Goal: Information Seeking & Learning: Learn about a topic

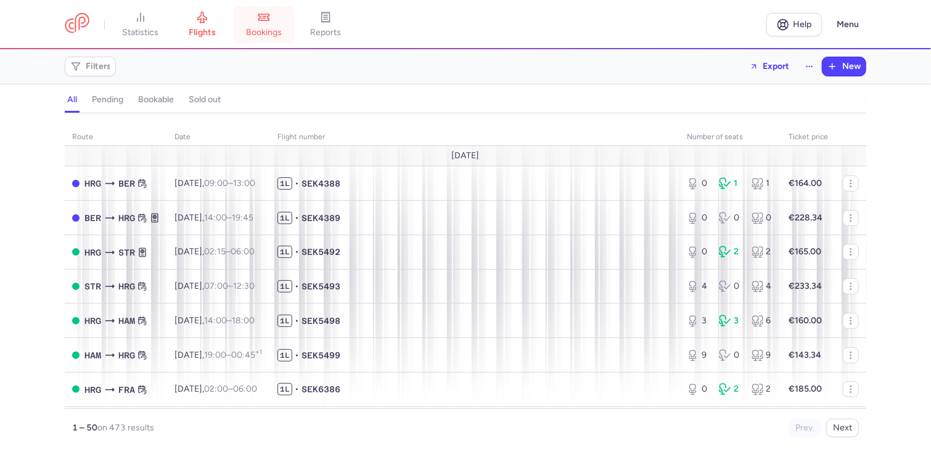
click at [265, 24] on link "bookings" at bounding box center [264, 24] width 62 height 27
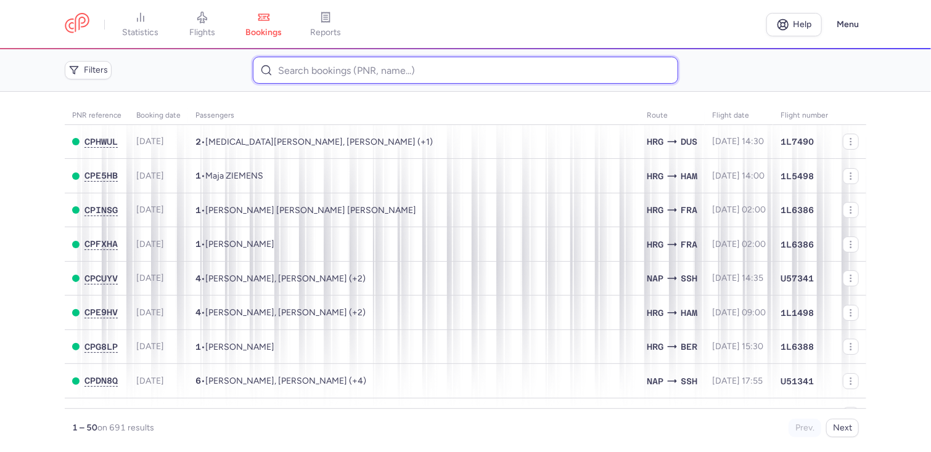
click at [292, 71] on input at bounding box center [465, 70] width 425 height 27
paste input "CPHXOP"
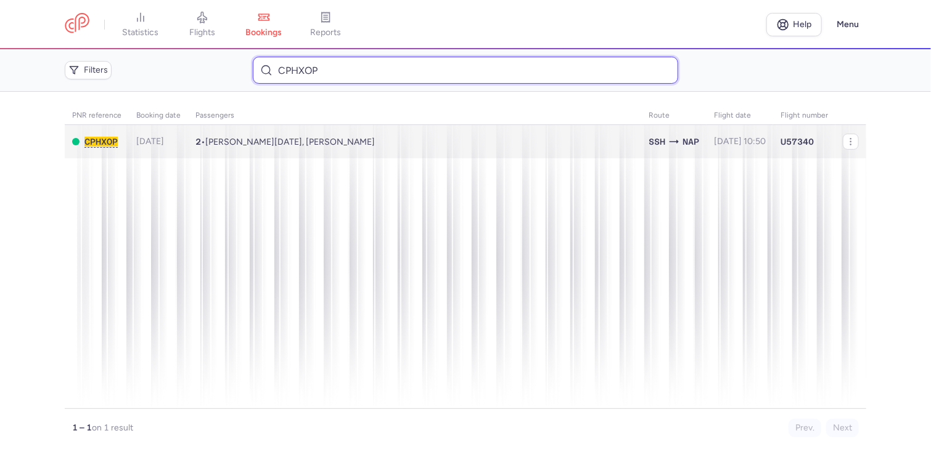
type input "CPHXOP"
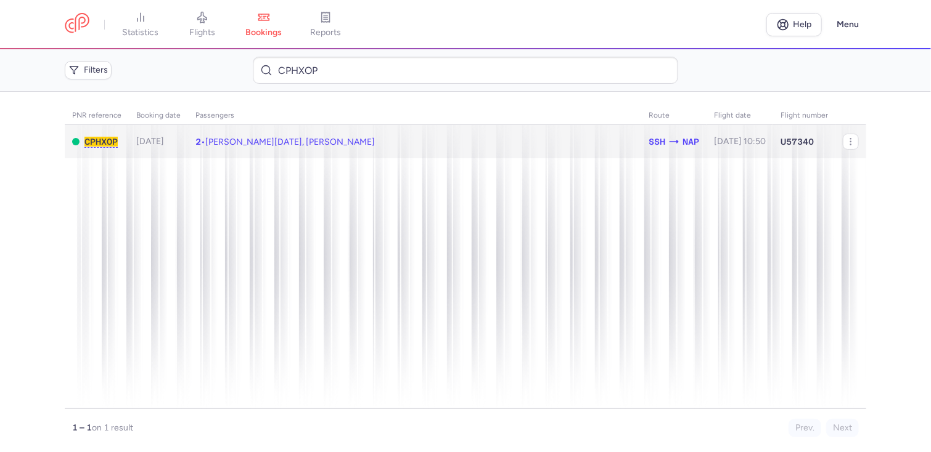
click at [706, 141] on td "2 • [PERSON_NAME][DATE], [PERSON_NAME]" at bounding box center [739, 142] width 67 height 34
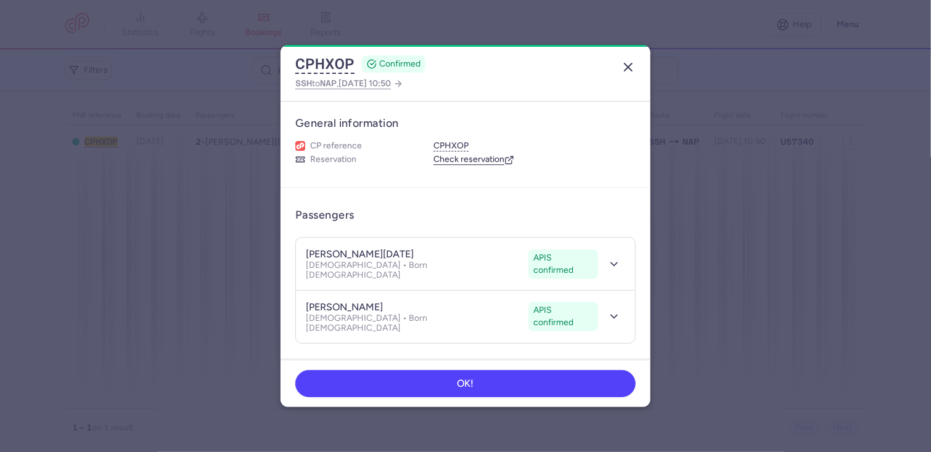
click at [631, 68] on icon "button" at bounding box center [628, 67] width 15 height 15
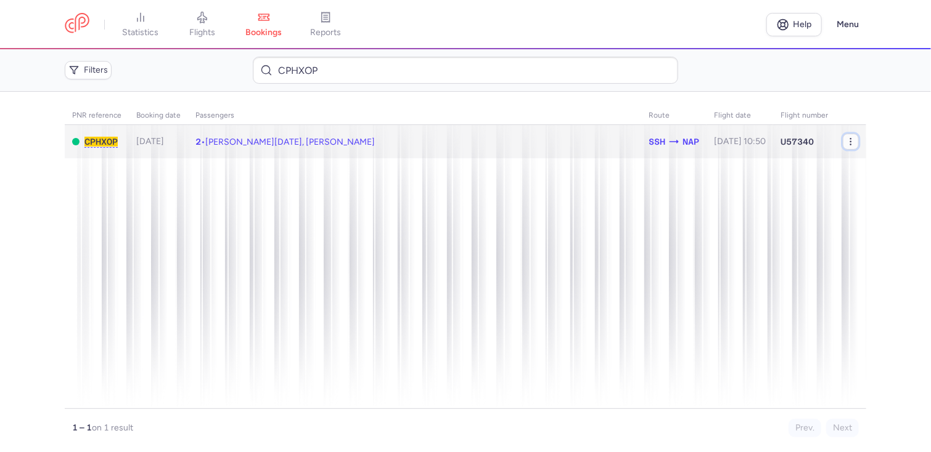
click at [850, 142] on icon "button" at bounding box center [851, 142] width 10 height 10
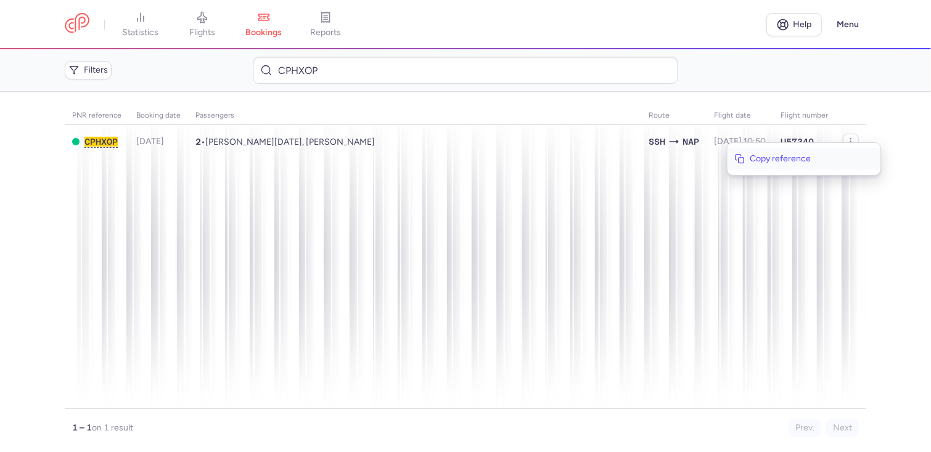
click at [804, 158] on span "Copy reference" at bounding box center [811, 159] width 123 height 12
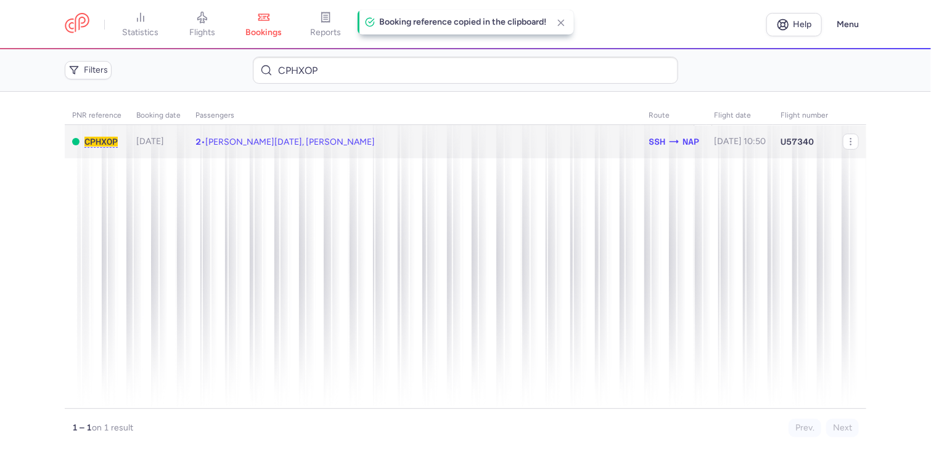
click at [706, 139] on td "2 • [PERSON_NAME][DATE], [PERSON_NAME]" at bounding box center [739, 142] width 67 height 34
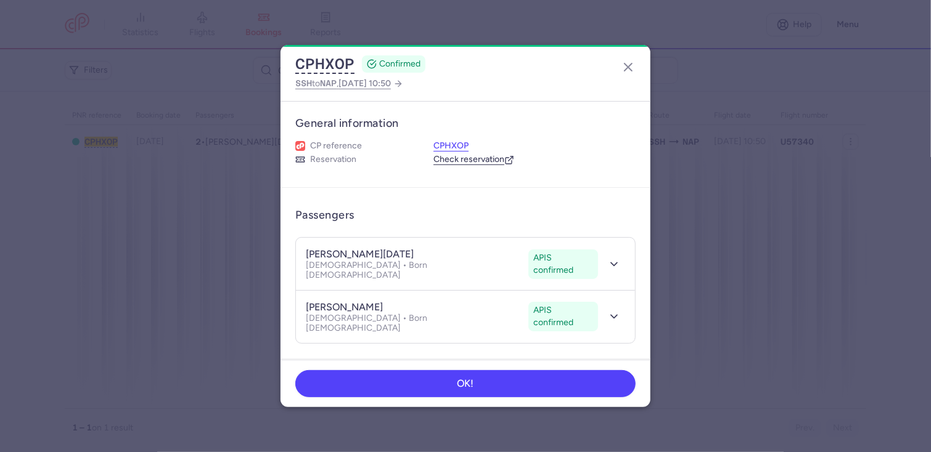
click at [449, 142] on button "CPHXOP" at bounding box center [450, 146] width 35 height 11
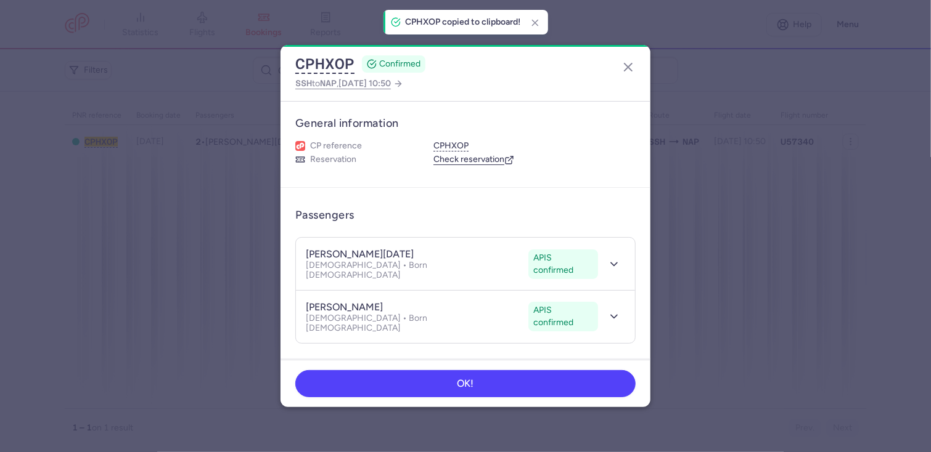
click at [447, 125] on h3 "General information" at bounding box center [465, 123] width 340 height 14
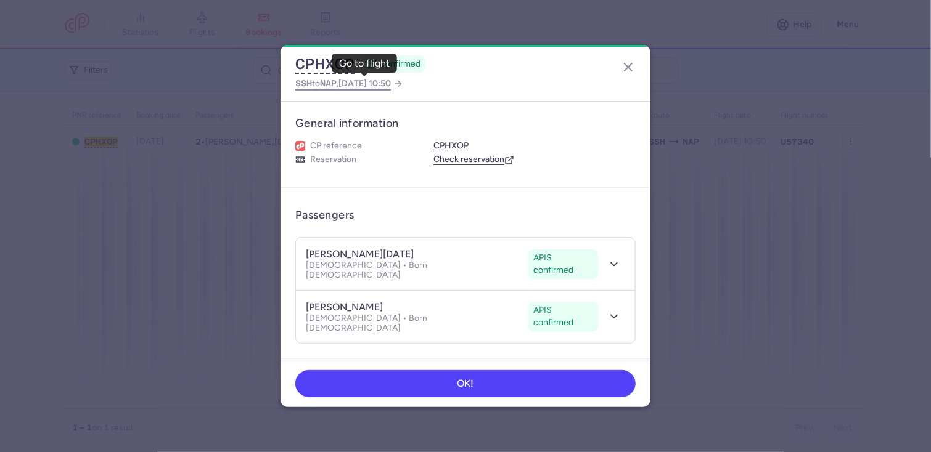
click at [391, 83] on span "[DATE] 10:50" at bounding box center [364, 83] width 52 height 10
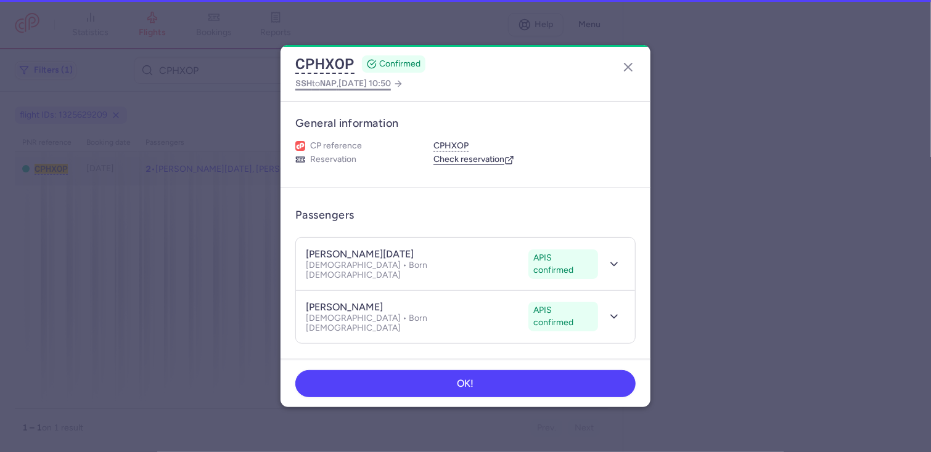
select select "hours"
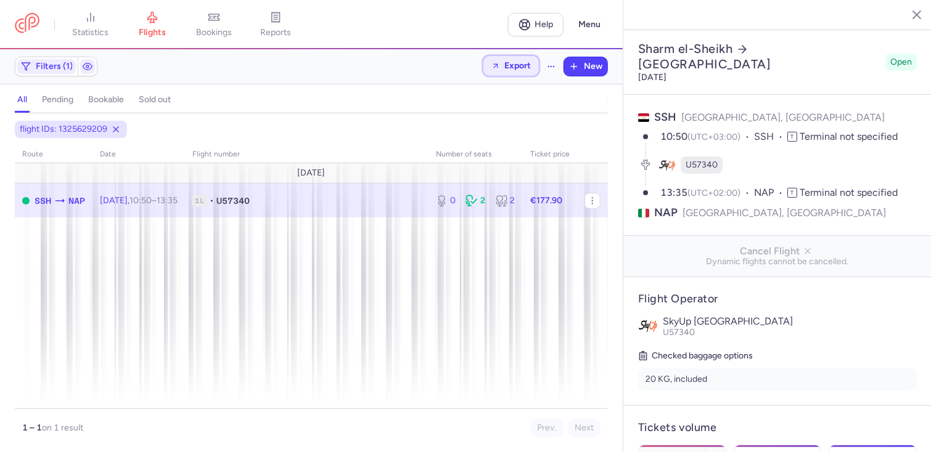
click at [513, 65] on span "Export" at bounding box center [517, 65] width 27 height 9
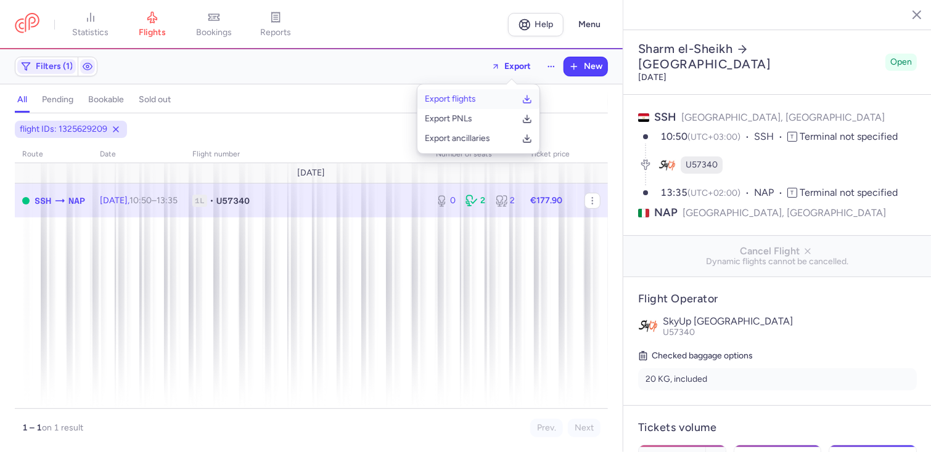
click at [449, 95] on p "Export flights" at bounding box center [450, 99] width 51 height 10
click at [52, 96] on h4 "pending" at bounding box center [57, 99] width 31 height 11
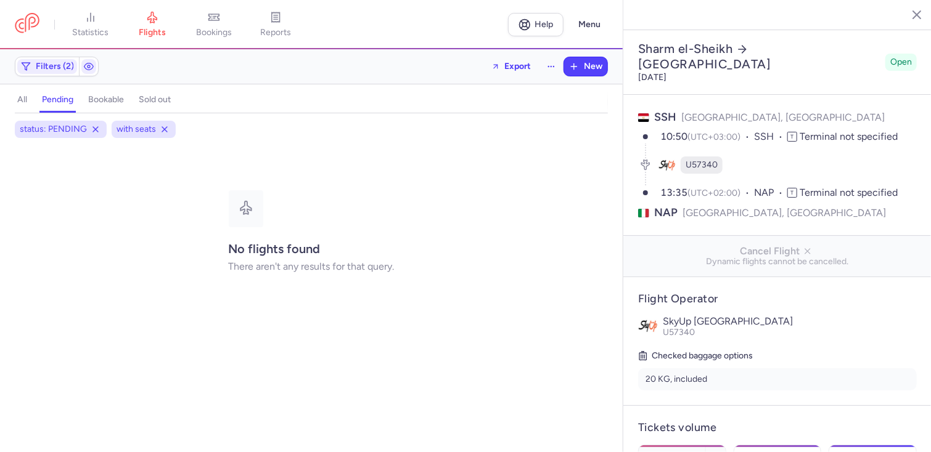
click at [104, 96] on h4 "bookable" at bounding box center [106, 99] width 36 height 11
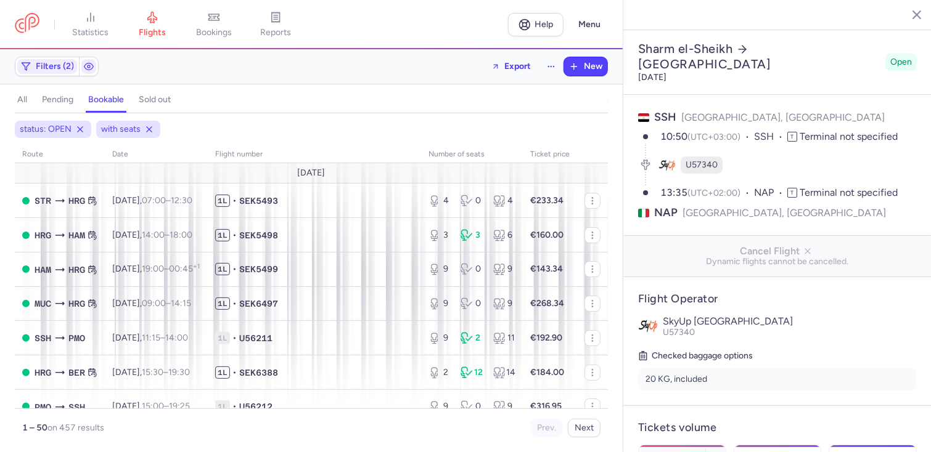
click at [153, 96] on h4 "sold out" at bounding box center [155, 99] width 32 height 11
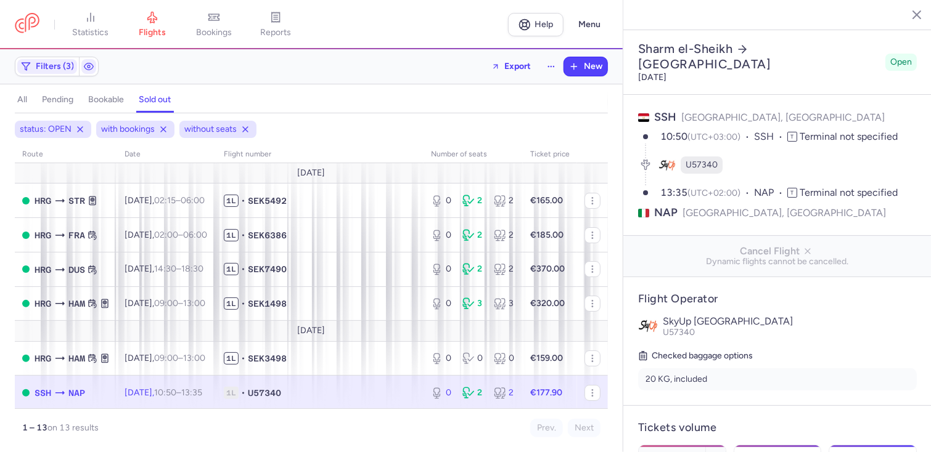
click at [20, 97] on h4 "all" at bounding box center [22, 99] width 10 height 11
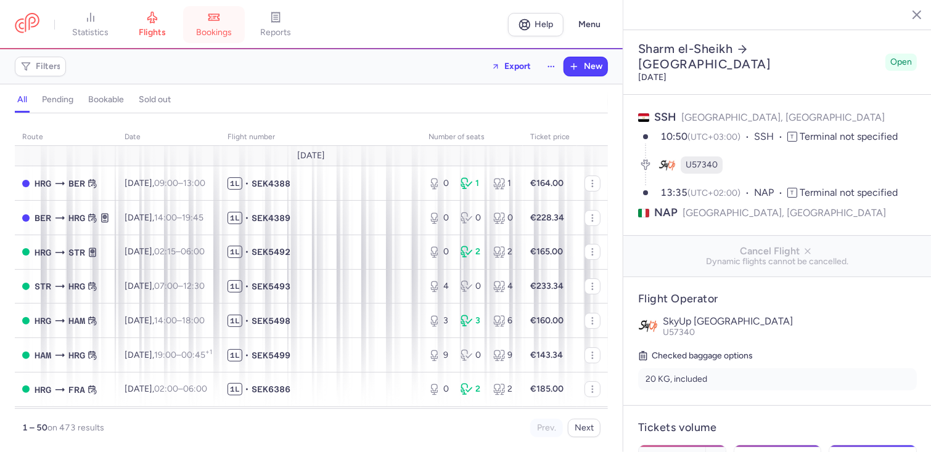
click at [219, 25] on link "bookings" at bounding box center [214, 24] width 62 height 27
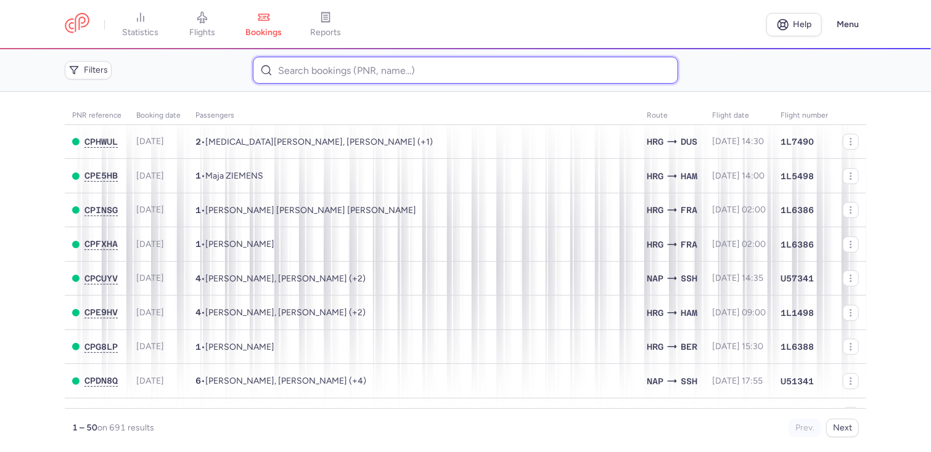
click at [293, 67] on input at bounding box center [465, 70] width 425 height 27
paste input "CPHXOP"
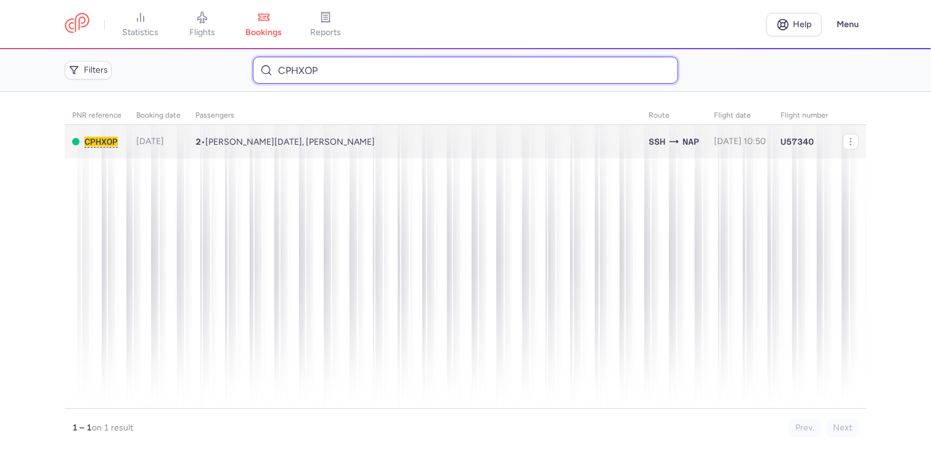
type input "CPHXOP"
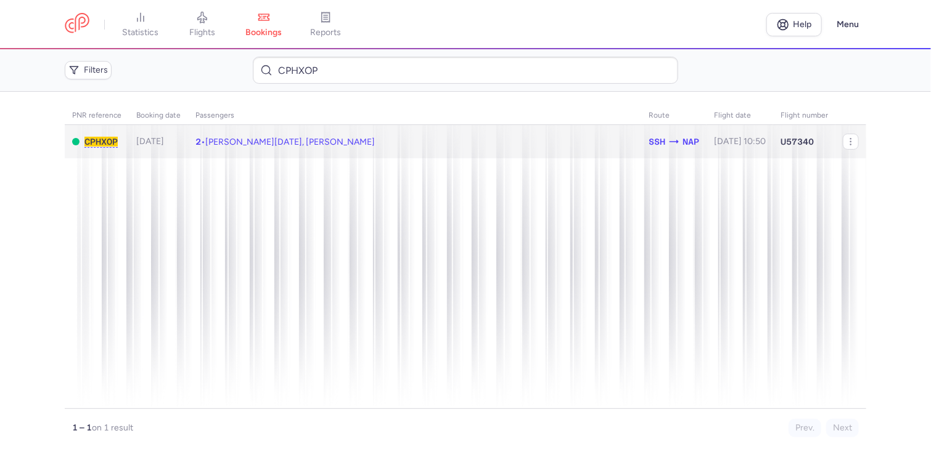
click at [706, 145] on td "2 • [PERSON_NAME][DATE], [PERSON_NAME]" at bounding box center [739, 142] width 67 height 34
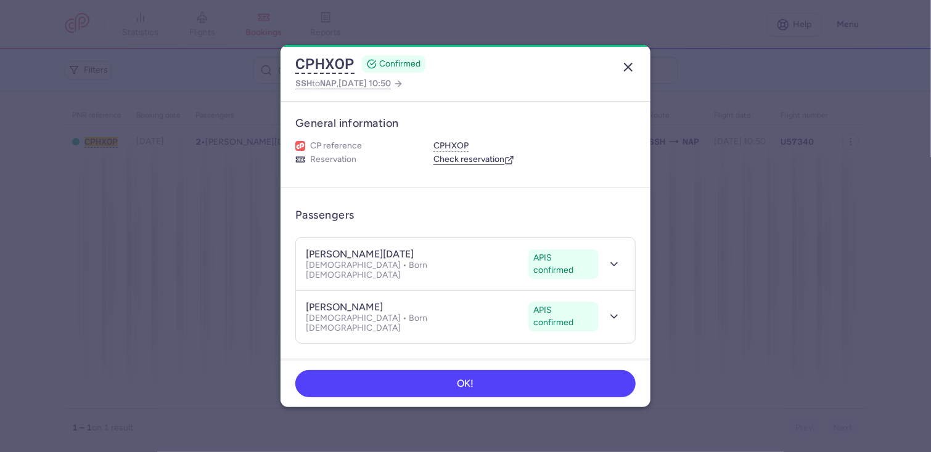
click at [627, 67] on line "button" at bounding box center [627, 66] width 7 height 7
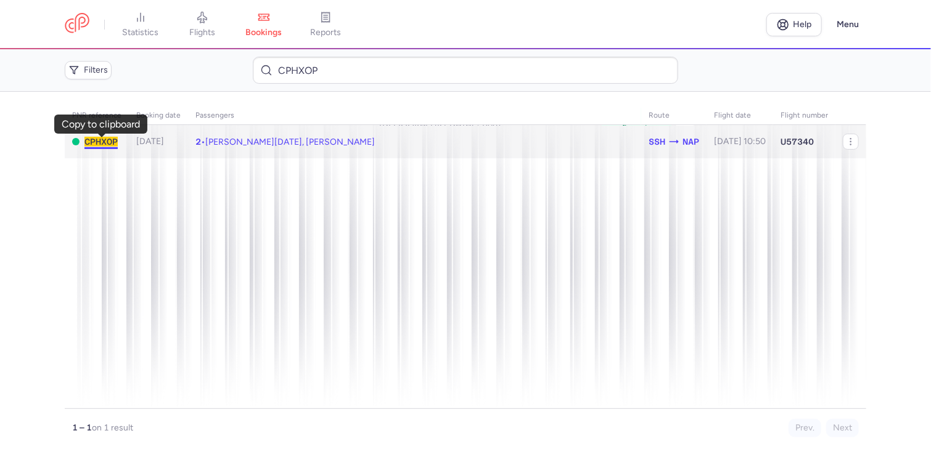
click at [100, 140] on span "CPHXOP" at bounding box center [100, 142] width 33 height 10
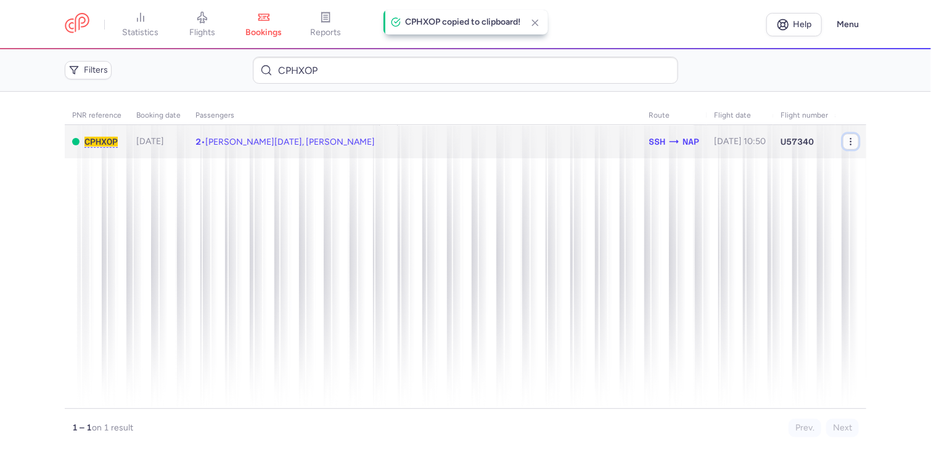
click at [851, 141] on icon "button" at bounding box center [851, 142] width 10 height 10
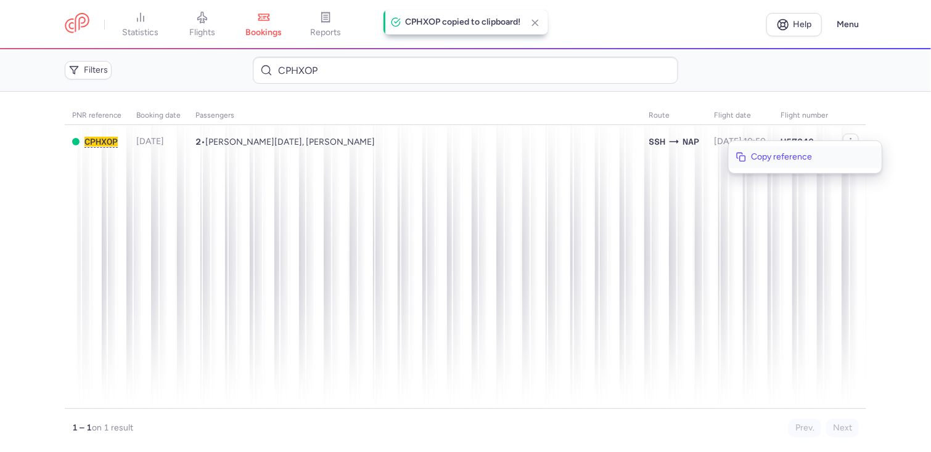
click at [779, 155] on span "Copy reference" at bounding box center [812, 157] width 123 height 12
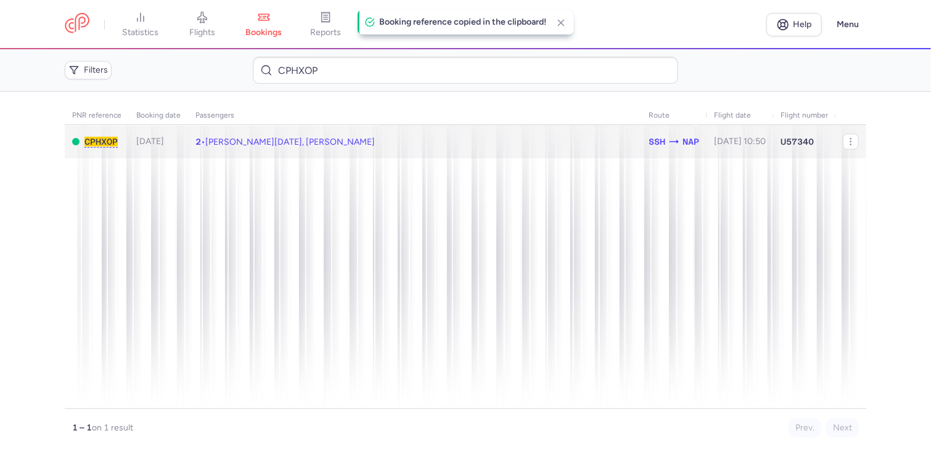
click at [706, 135] on td "2 • [PERSON_NAME][DATE], [PERSON_NAME]" at bounding box center [739, 142] width 67 height 34
click at [552, 0] on body "statistics flights bookings reports Help Menu Filters CPHXOP PNR reference Book…" at bounding box center [465, 0] width 931 height 0
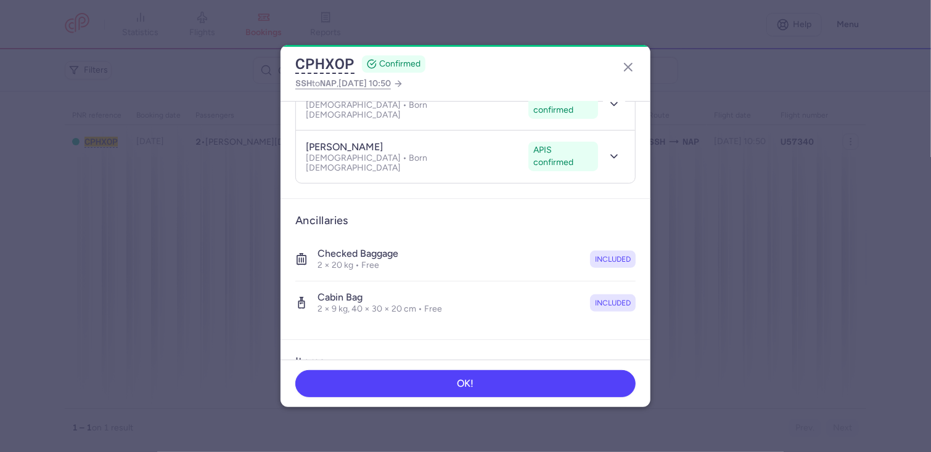
scroll to position [284, 0]
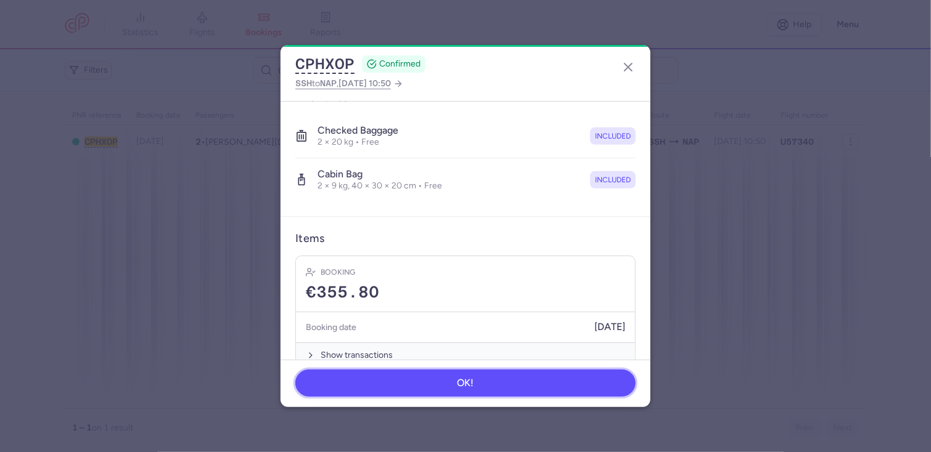
click at [481, 380] on button "OK!" at bounding box center [465, 383] width 340 height 27
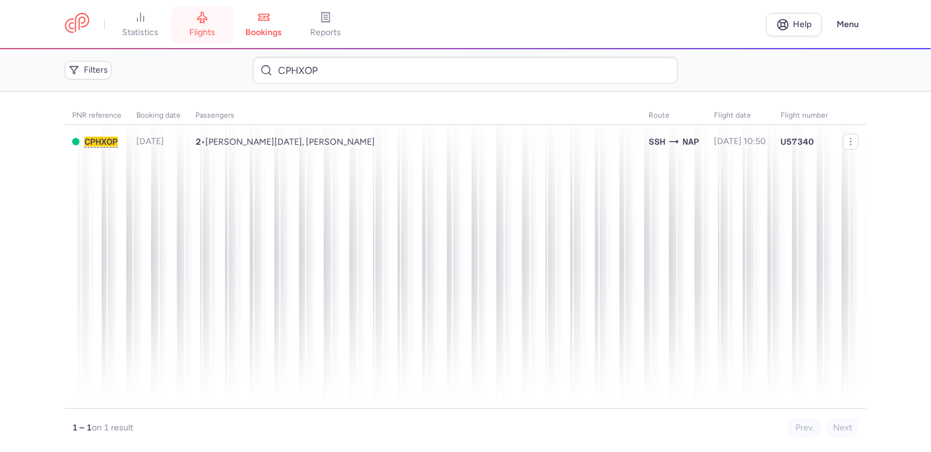
click at [204, 26] on link "flights" at bounding box center [202, 24] width 62 height 27
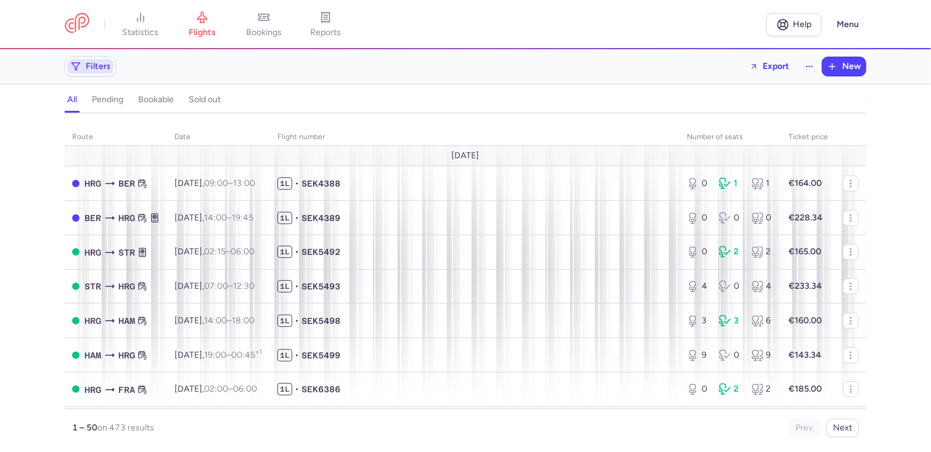
click at [96, 62] on span "Filters" at bounding box center [98, 67] width 25 height 10
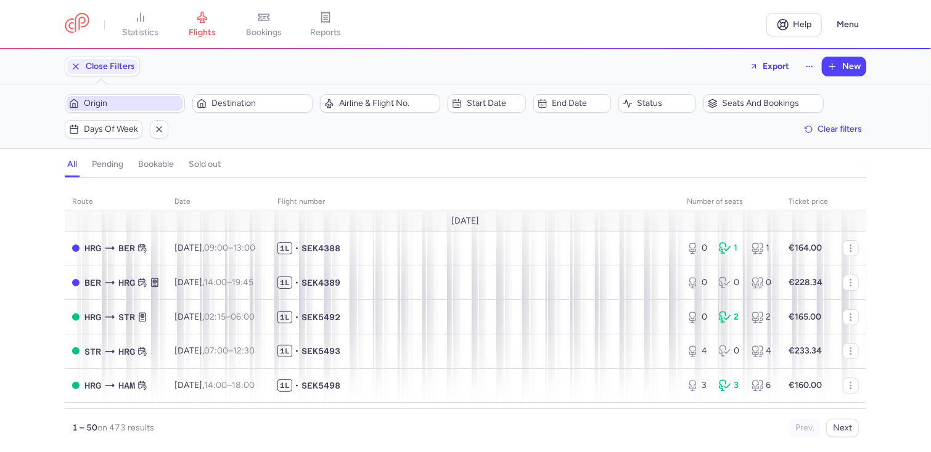
click at [111, 100] on span "Origin" at bounding box center [132, 104] width 97 height 10
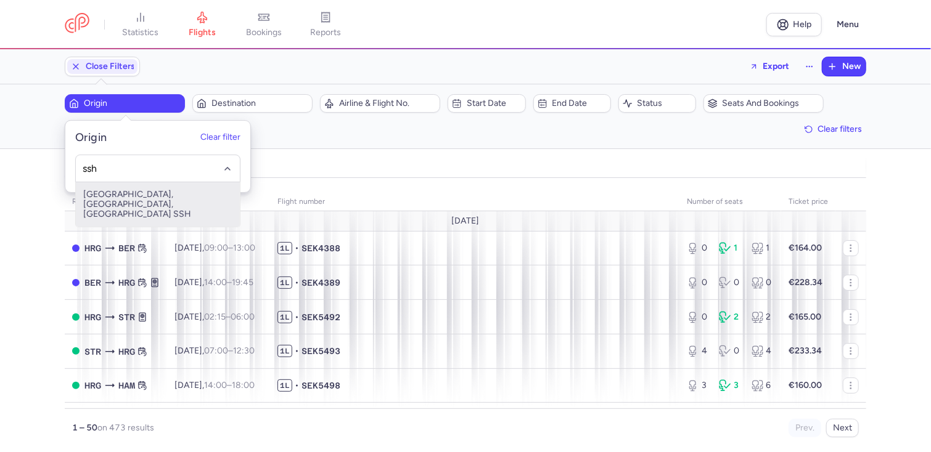
click at [118, 198] on span "[GEOGRAPHIC_DATA], [GEOGRAPHIC_DATA], [GEOGRAPHIC_DATA] SSH" at bounding box center [158, 204] width 164 height 44
type input "ssh"
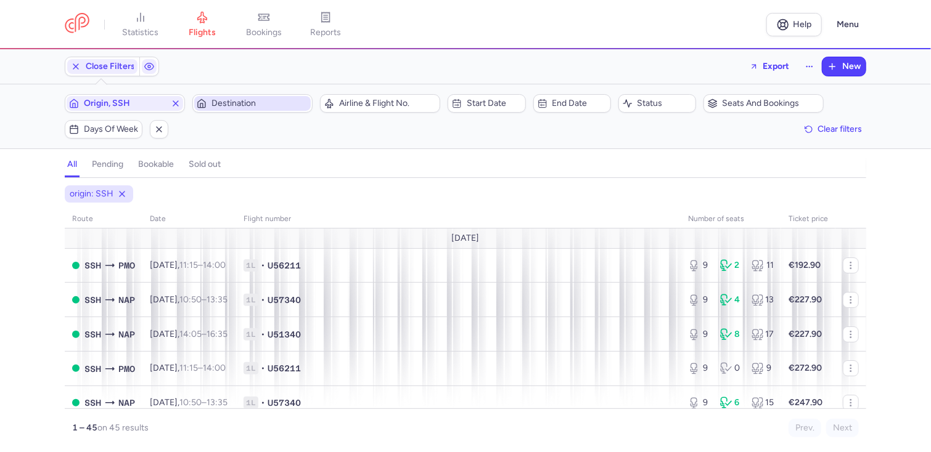
click at [253, 105] on span "Destination" at bounding box center [259, 104] width 97 height 10
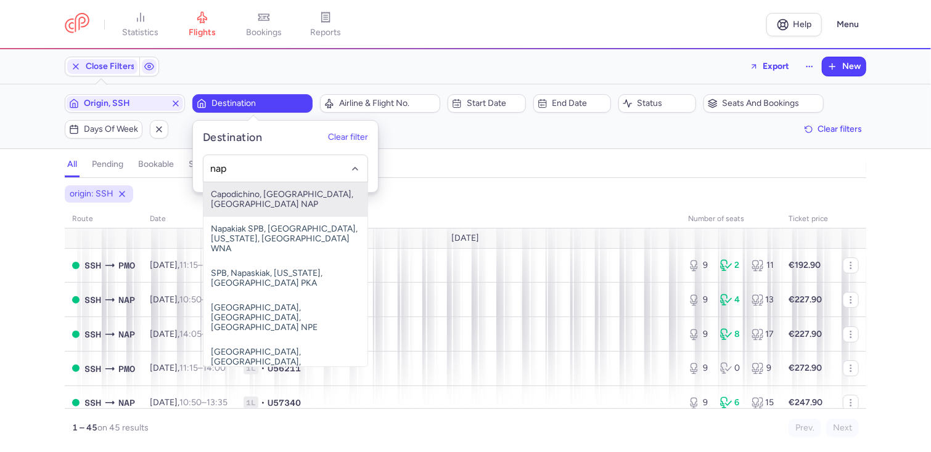
click at [312, 192] on span "Capodichino, [GEOGRAPHIC_DATA], [GEOGRAPHIC_DATA] NAP" at bounding box center [285, 199] width 164 height 35
type input "nap"
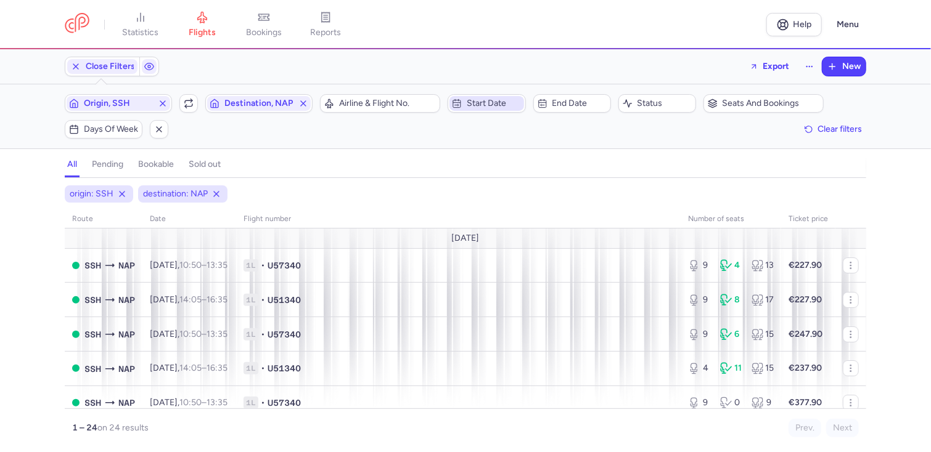
click at [503, 102] on span "Start date" at bounding box center [494, 104] width 54 height 10
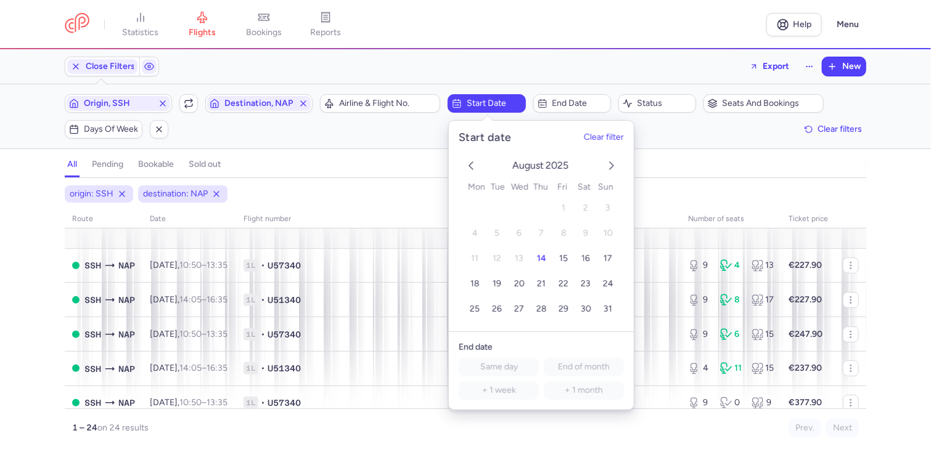
click at [613, 162] on icon "next month" at bounding box center [611, 165] width 15 height 15
click at [609, 226] on button "14" at bounding box center [608, 234] width 22 height 22
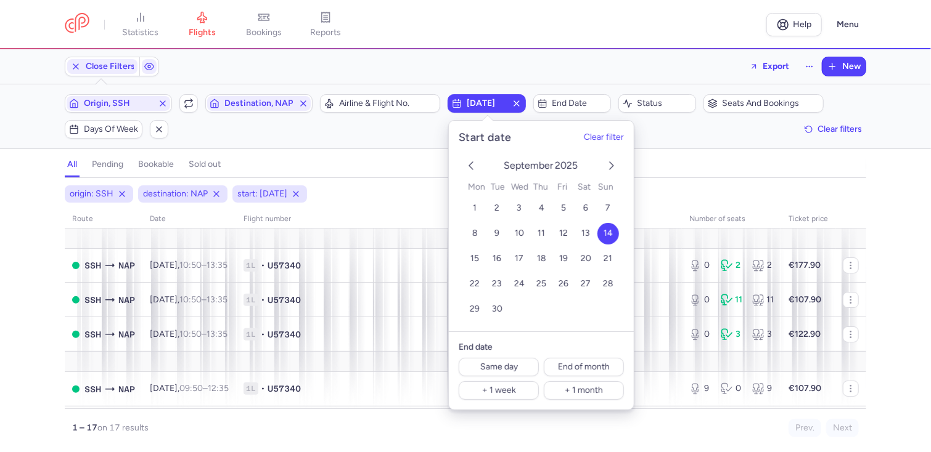
click at [701, 160] on div "all pending bookable sold out" at bounding box center [465, 168] width 801 height 22
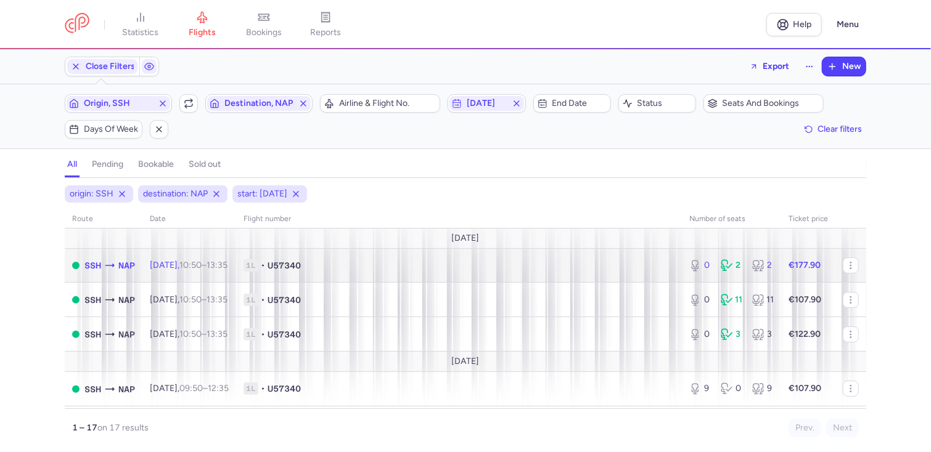
click at [334, 265] on span "1L • U57340" at bounding box center [458, 265] width 431 height 12
select select "hours"
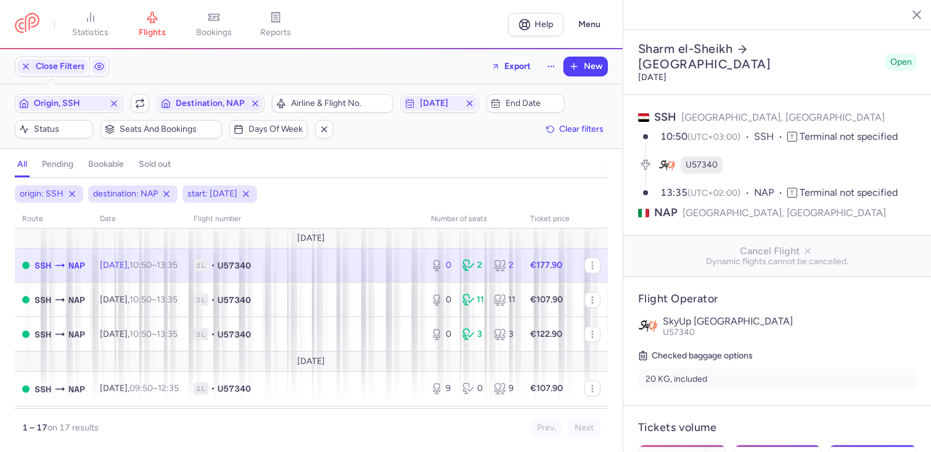
click at [334, 265] on span "1L • U57340" at bounding box center [305, 265] width 223 height 12
click at [517, 63] on span "Export" at bounding box center [517, 65] width 27 height 9
click at [457, 96] on p "Export flights" at bounding box center [450, 99] width 51 height 10
click at [843, 41] on h2 "Sharm el-Sheikh Napoli" at bounding box center [759, 56] width 242 height 31
